Goal: Information Seeking & Learning: Get advice/opinions

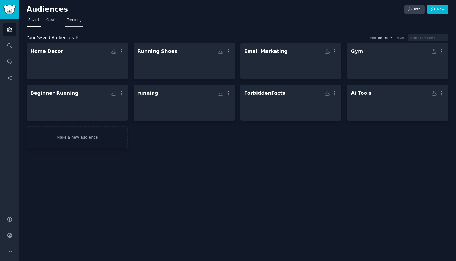
click at [82, 21] on link "Trending" at bounding box center [74, 21] width 18 height 11
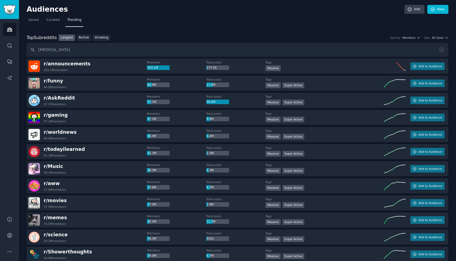
click at [140, 35] on div "Top Subreddits Top Subreddits Largest Active Growing Sort by Members Size All S…" at bounding box center [238, 37] width 422 height 7
click at [138, 44] on input "[MEDICAL_DATA]" at bounding box center [238, 50] width 422 height 14
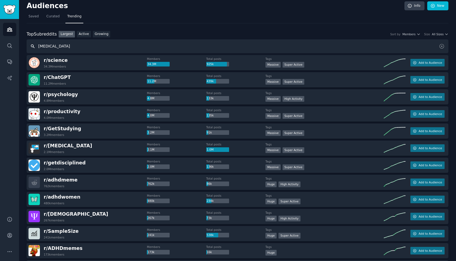
click at [99, 49] on input "[MEDICAL_DATA]" at bounding box center [238, 46] width 422 height 14
click at [103, 39] on div "Top Subreddits Top Subreddits Largest Active Growing Sort by Members Size All S…" at bounding box center [238, 42] width 422 height 23
click at [91, 46] on input "[MEDICAL_DATA]" at bounding box center [238, 46] width 422 height 14
type input "[MEDICAL_DATA]"
click at [101, 33] on link "Growing" at bounding box center [102, 34] width 18 height 7
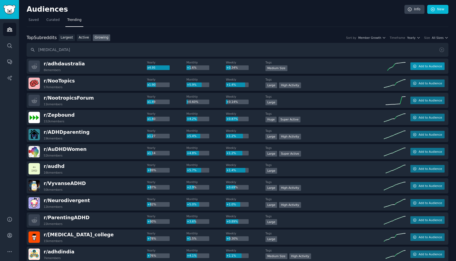
click at [416, 66] on button "Add to Audience" at bounding box center [427, 66] width 34 height 8
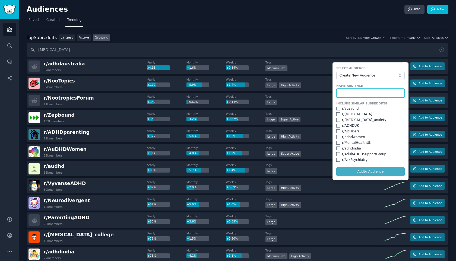
click at [373, 93] on input "text" at bounding box center [370, 93] width 68 height 9
type input "[MEDICAL_DATA]"
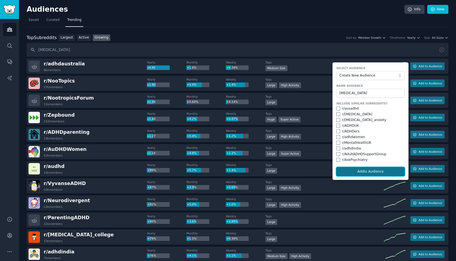
click at [381, 171] on button "Add to Audience" at bounding box center [370, 171] width 68 height 9
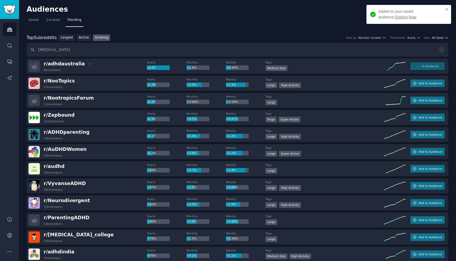
drag, startPoint x: 448, startPoint y: 39, endPoint x: 443, endPoint y: 38, distance: 4.9
click at [442, 38] on span "All Sizes" at bounding box center [438, 38] width 12 height 4
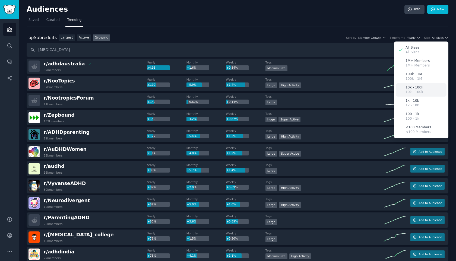
click at [411, 90] on p "10k - 100k" at bounding box center [414, 92] width 18 height 5
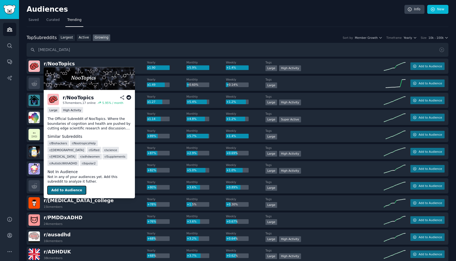
click at [62, 186] on button "Add to Audience" at bounding box center [66, 190] width 39 height 9
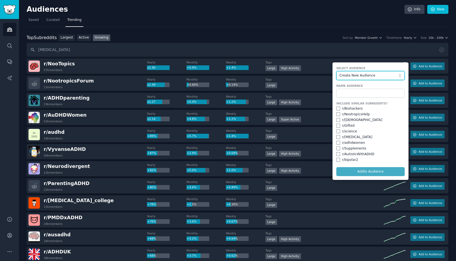
click at [360, 76] on span "Create New Audience" at bounding box center [368, 75] width 59 height 5
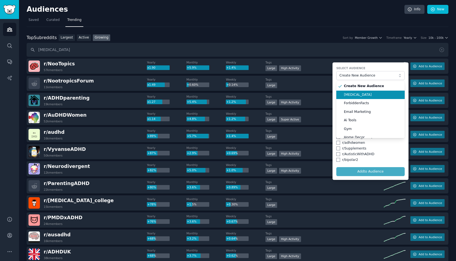
click at [351, 96] on span "[MEDICAL_DATA]" at bounding box center [372, 95] width 57 height 5
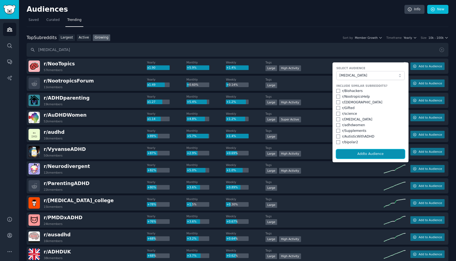
click at [370, 150] on button "Add to Audience" at bounding box center [370, 154] width 68 height 9
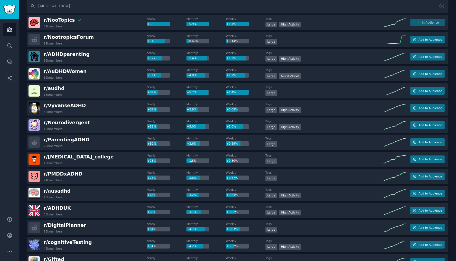
scroll to position [65, 0]
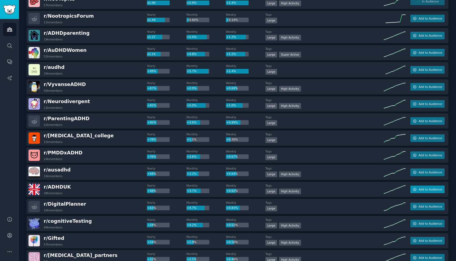
click at [430, 191] on span "Add to Audience" at bounding box center [430, 190] width 23 height 4
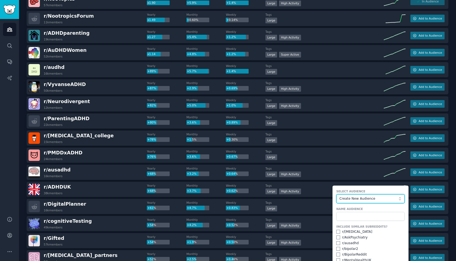
click at [362, 198] on span "Create New Audience" at bounding box center [368, 199] width 59 height 5
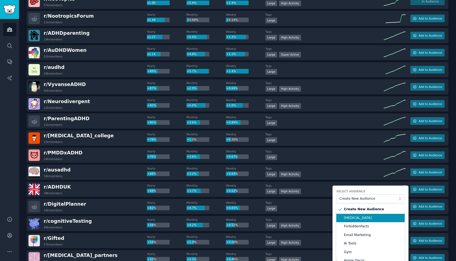
click at [350, 218] on span "[MEDICAL_DATA]" at bounding box center [372, 218] width 57 height 5
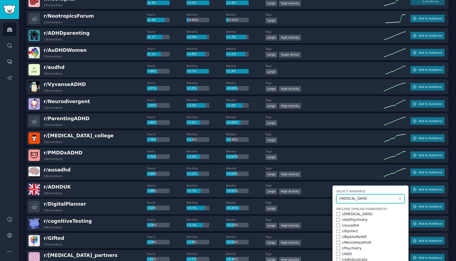
scroll to position [104, 0]
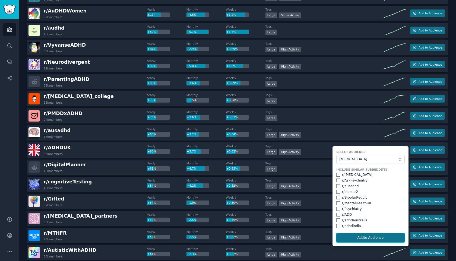
click at [351, 241] on button "Add to Audience" at bounding box center [370, 237] width 68 height 9
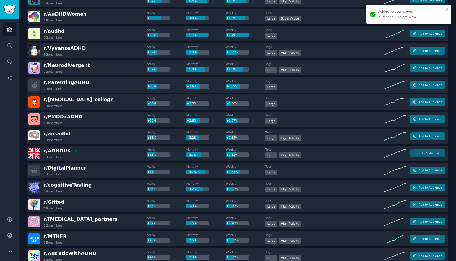
scroll to position [0, 0]
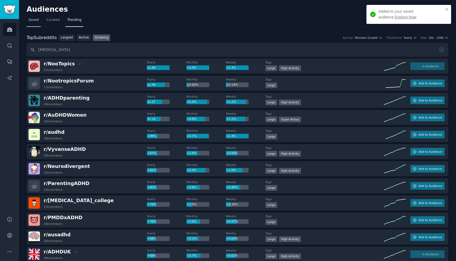
click at [36, 21] on span "Saved" at bounding box center [33, 20] width 10 height 5
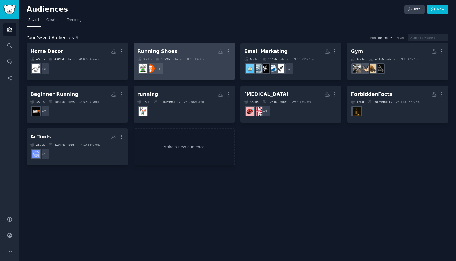
click at [218, 71] on dd "+ 1" at bounding box center [184, 68] width 94 height 15
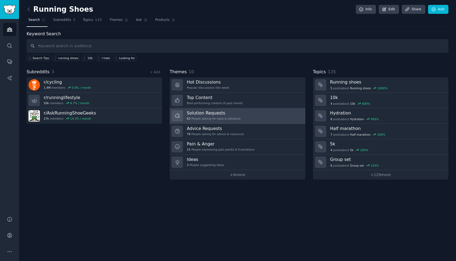
click at [268, 118] on link "Solution Requests 83 People asking for tools & solutions" at bounding box center [237, 115] width 135 height 15
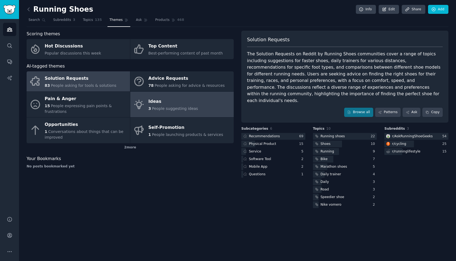
click at [212, 99] on link "Ideas 3 People suggesting ideas" at bounding box center [181, 105] width 103 height 26
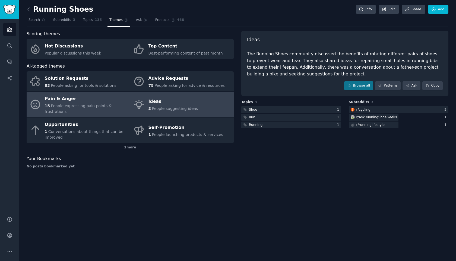
click at [122, 103] on div "15 People expressing pain points & frustrations" at bounding box center [86, 108] width 83 height 11
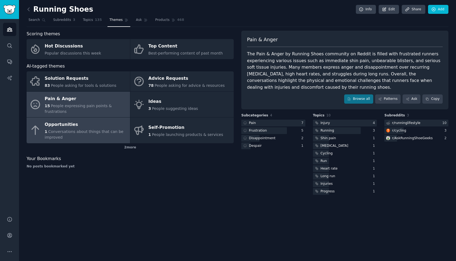
click at [114, 127] on div "Opportunities" at bounding box center [86, 125] width 83 height 9
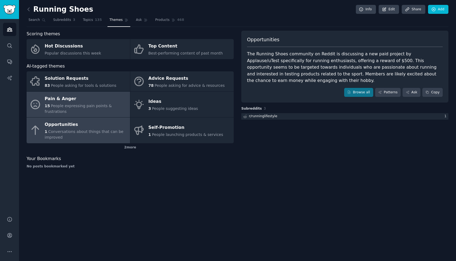
click at [112, 106] on div "15 People expressing pain points & frustrations" at bounding box center [86, 108] width 83 height 11
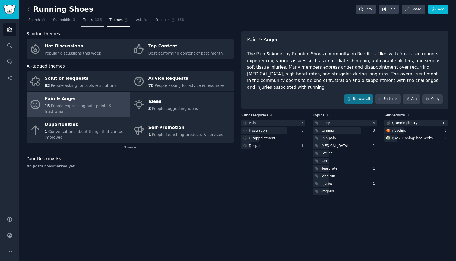
click at [93, 18] on link "Topics 135" at bounding box center [92, 21] width 23 height 11
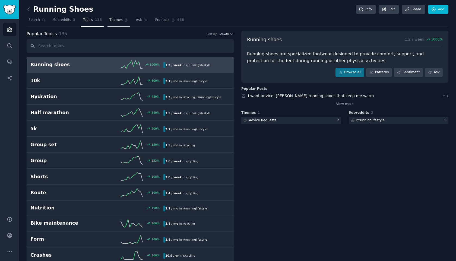
click at [112, 20] on span "Themes" at bounding box center [115, 20] width 13 height 5
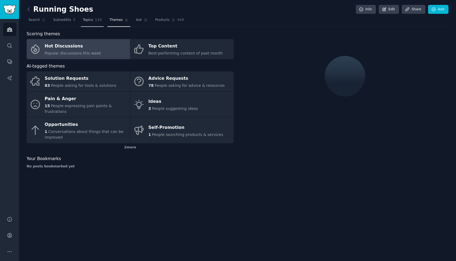
click at [93, 20] on link "Topics 135" at bounding box center [92, 21] width 23 height 11
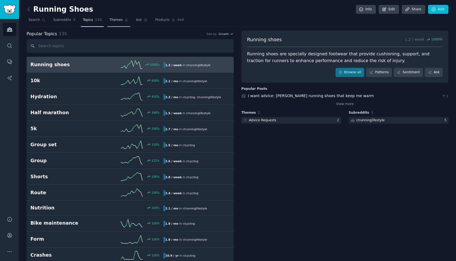
click at [117, 21] on span "Themes" at bounding box center [115, 20] width 13 height 5
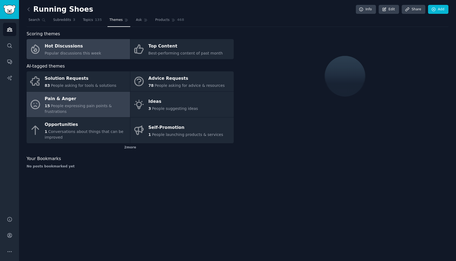
click at [85, 104] on span "People expressing pain points & frustrations" at bounding box center [78, 109] width 67 height 10
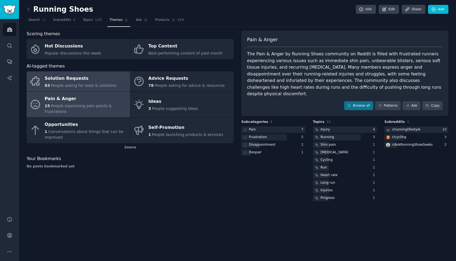
click at [91, 77] on div "Solution Requests" at bounding box center [81, 78] width 72 height 9
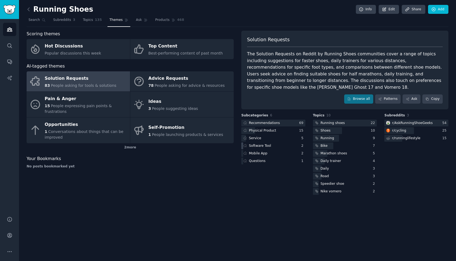
click at [270, 147] on div "Software Tool" at bounding box center [256, 145] width 31 height 7
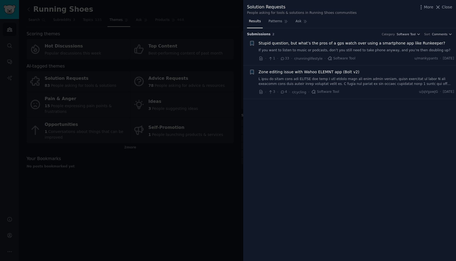
click at [187, 172] on div at bounding box center [228, 130] width 456 height 261
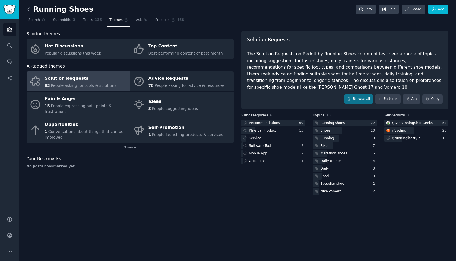
click at [27, 10] on icon at bounding box center [29, 10] width 6 height 6
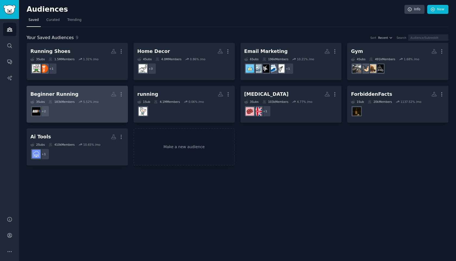
click at [91, 95] on h2 "Beginner Running Custom Audience More" at bounding box center [77, 94] width 94 height 9
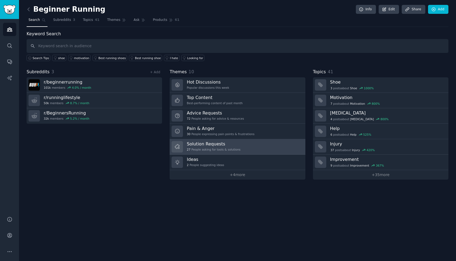
click at [244, 151] on link "Solution Requests 27 People asking for tools & solutions" at bounding box center [237, 146] width 135 height 15
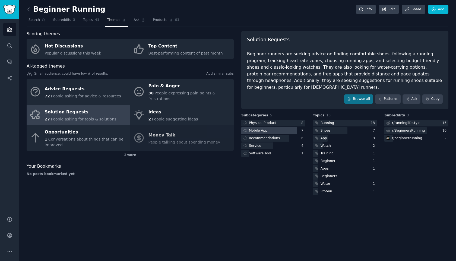
click at [279, 127] on div at bounding box center [269, 130] width 56 height 7
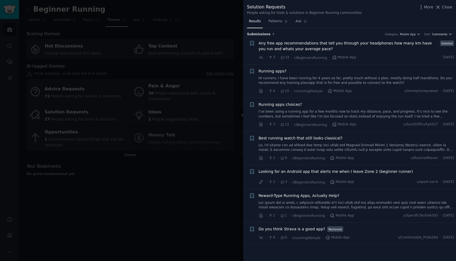
click at [444, 34] on span "Comments" at bounding box center [439, 34] width 15 height 4
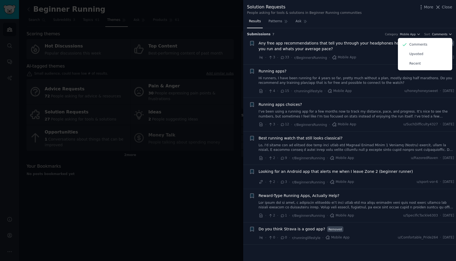
click at [444, 34] on span "Comments" at bounding box center [439, 34] width 15 height 4
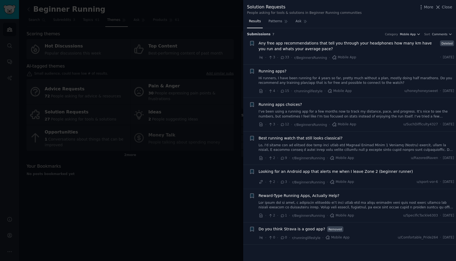
click at [414, 33] on span "Mobile App" at bounding box center [408, 34] width 16 height 4
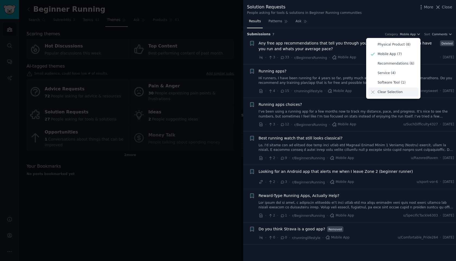
click at [387, 92] on p "Clear Selection" at bounding box center [390, 92] width 25 height 5
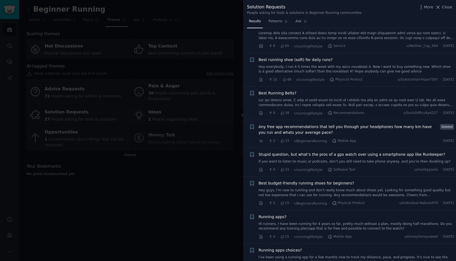
scroll to position [28, 0]
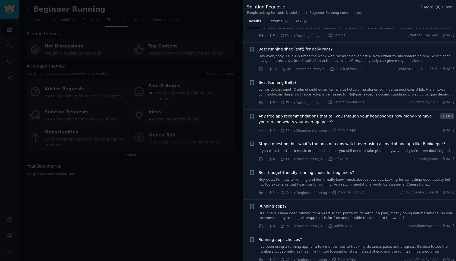
click at [283, 227] on icon at bounding box center [282, 226] width 5 height 4
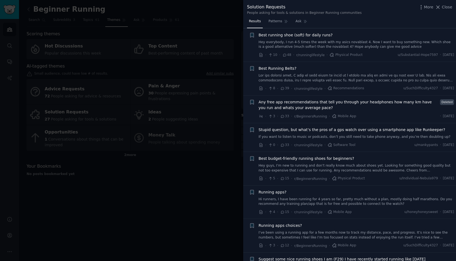
scroll to position [45, 0]
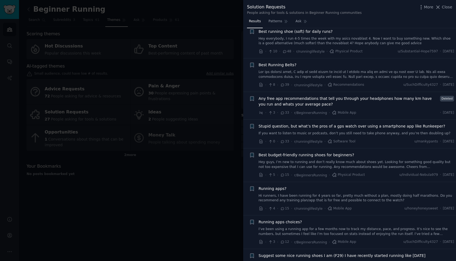
click at [283, 209] on icon at bounding box center [282, 209] width 5 height 4
click at [282, 191] on span "Running apps?" at bounding box center [273, 189] width 28 height 6
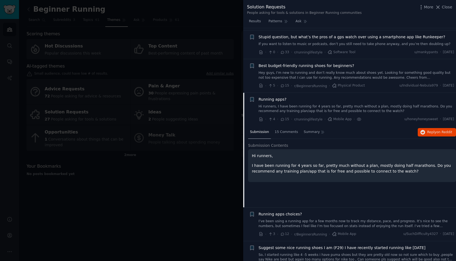
scroll to position [199, 0]
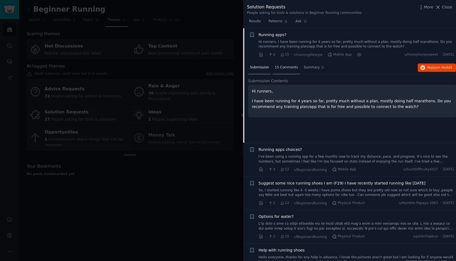
click at [282, 71] on div "15 Comments" at bounding box center [286, 67] width 27 height 13
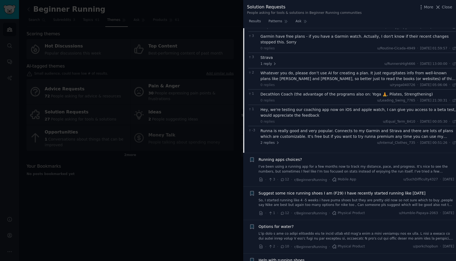
scroll to position [316, 0]
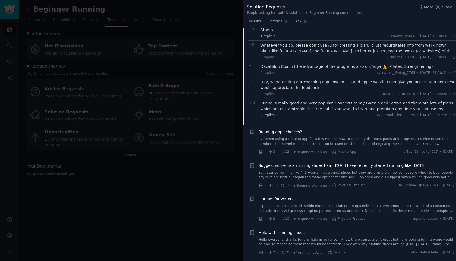
click at [283, 134] on span "Running apps choices?" at bounding box center [280, 132] width 43 height 6
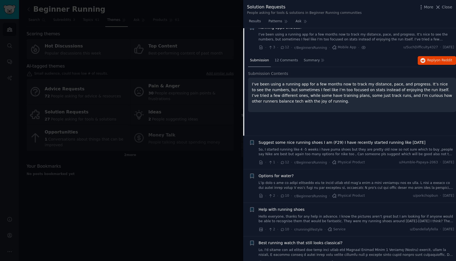
scroll to position [233, 0]
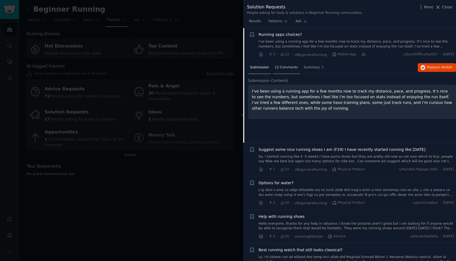
click at [285, 68] on span "12 Comments" at bounding box center [286, 67] width 23 height 5
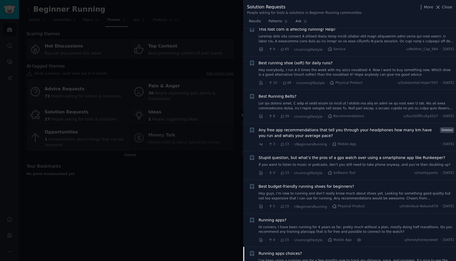
scroll to position [10, 0]
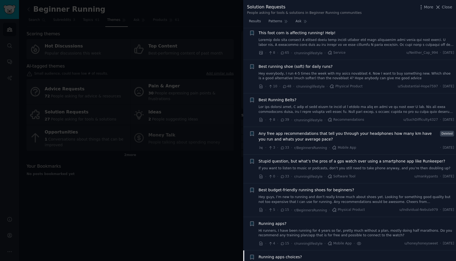
click at [283, 138] on span "Any free app recommendations that tell you through your headphones how many km …" at bounding box center [349, 136] width 180 height 11
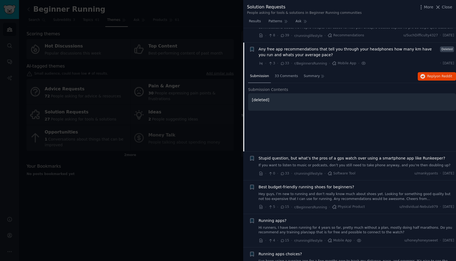
scroll to position [109, 0]
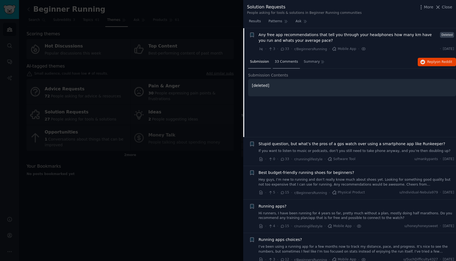
click at [280, 60] on span "33 Comments" at bounding box center [286, 61] width 23 height 5
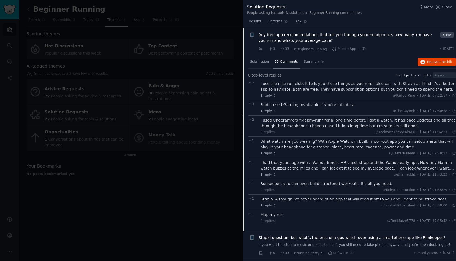
click at [216, 179] on div at bounding box center [228, 130] width 456 height 261
